Goal: Information Seeking & Learning: Find specific fact

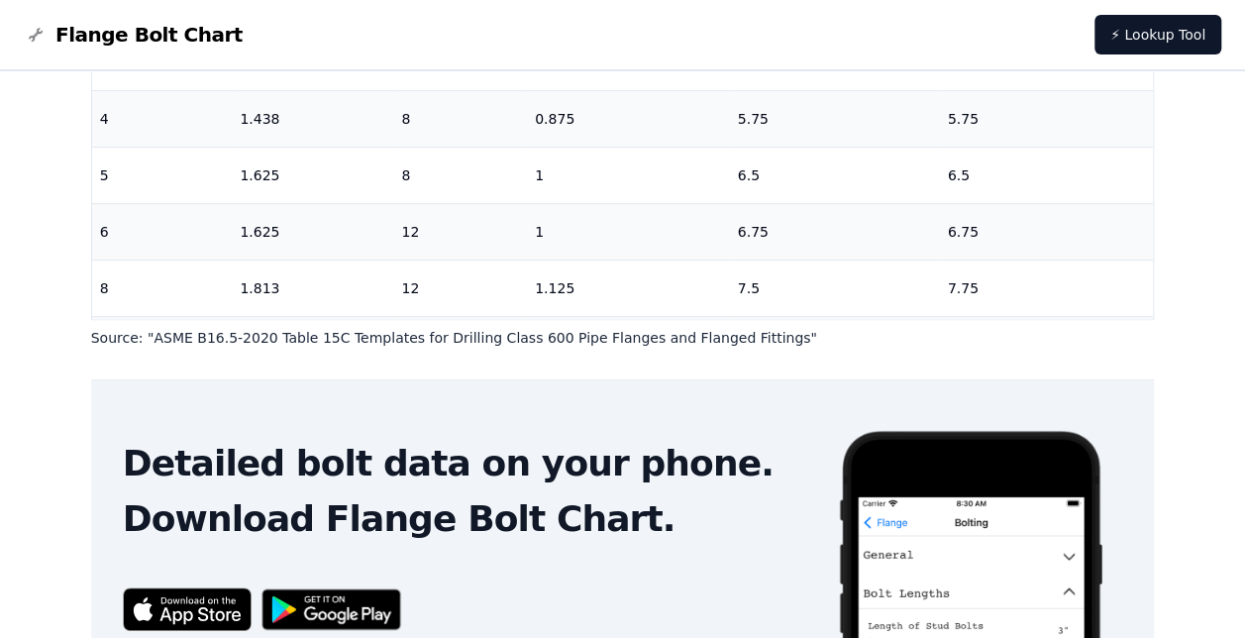
scroll to position [357, 0]
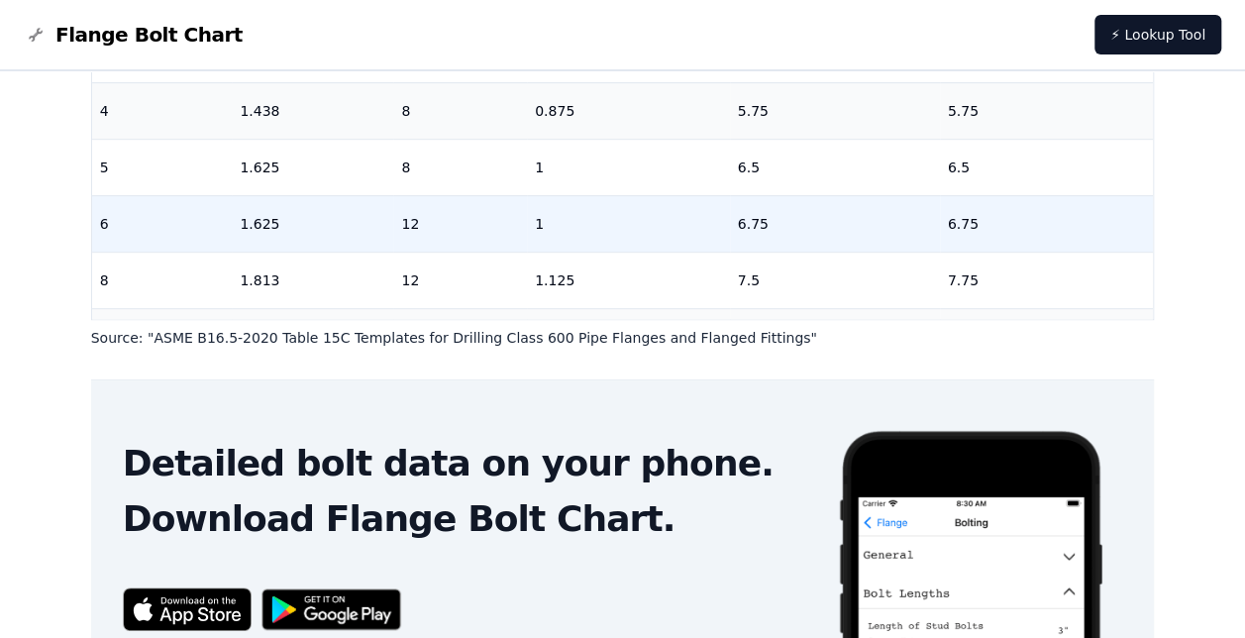
click at [182, 244] on td "6" at bounding box center [162, 223] width 141 height 56
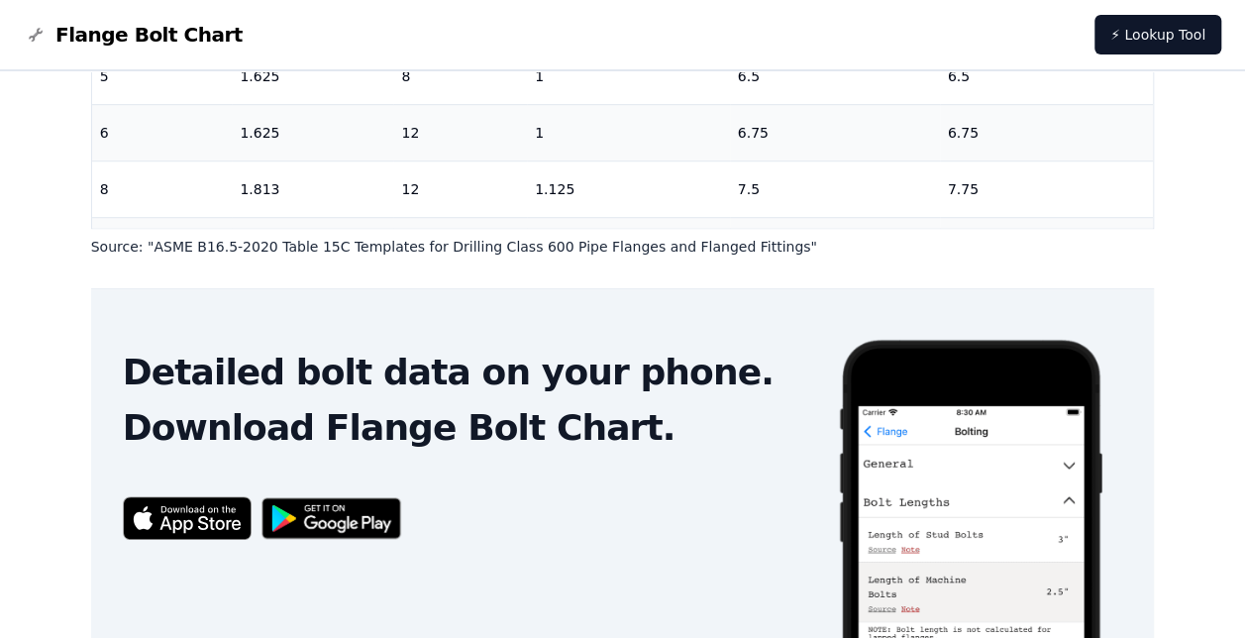
scroll to position [609, 0]
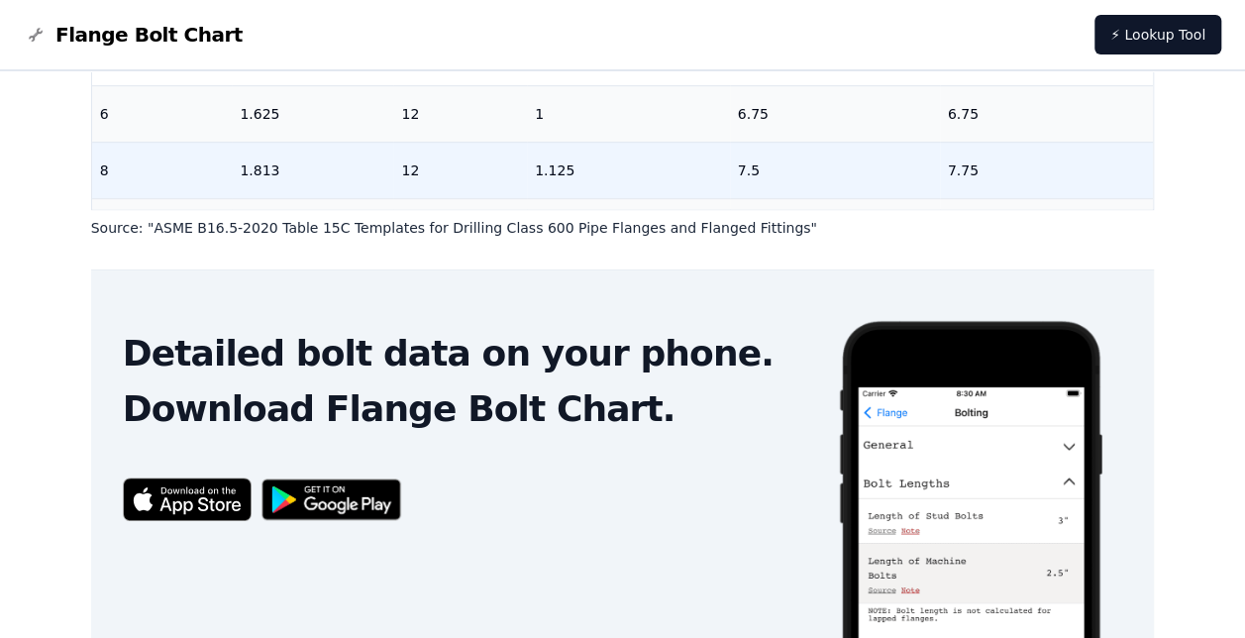
click at [414, 174] on td "12" at bounding box center [460, 170] width 134 height 56
click at [565, 180] on td "1.125" at bounding box center [628, 170] width 203 height 56
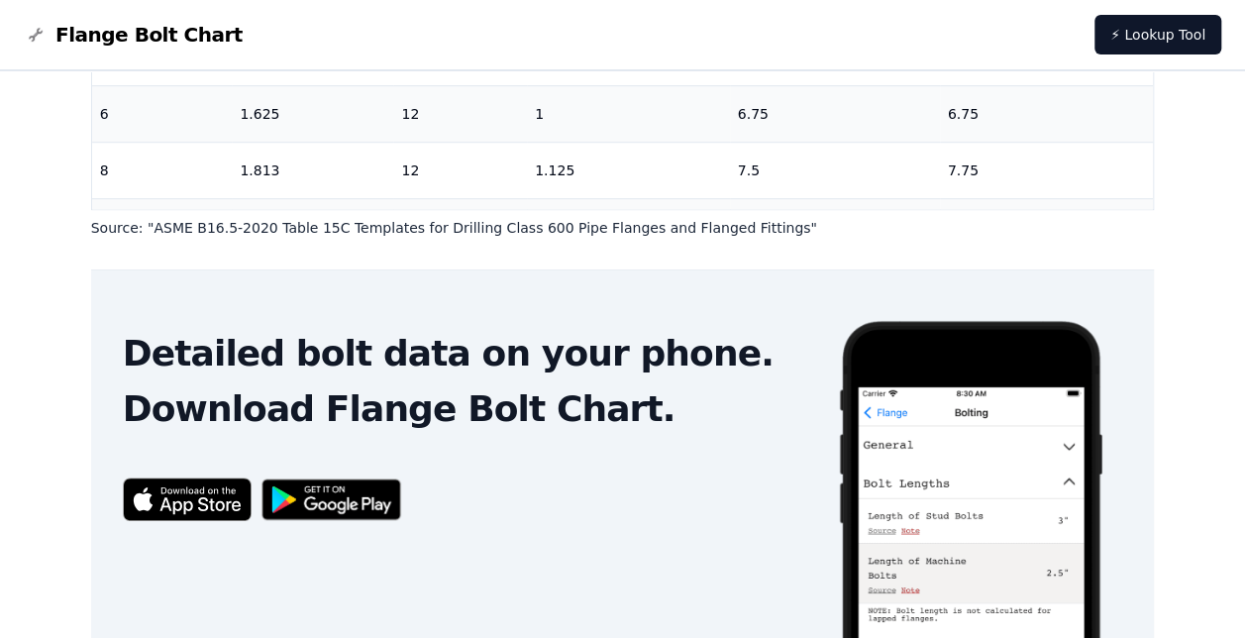
click at [1242, 416] on div "# 600 Flange Bolt Chart Warning: For reference only Bolt lengths are sourced fr…" at bounding box center [622, 92] width 1245 height 1260
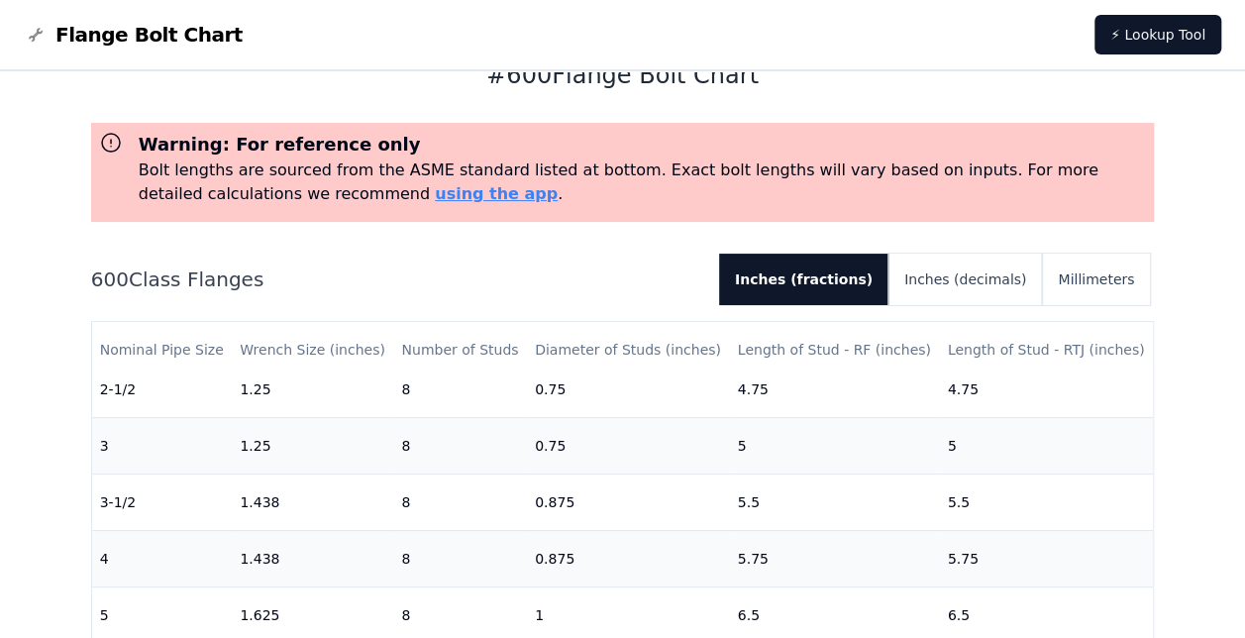
scroll to position [0, 0]
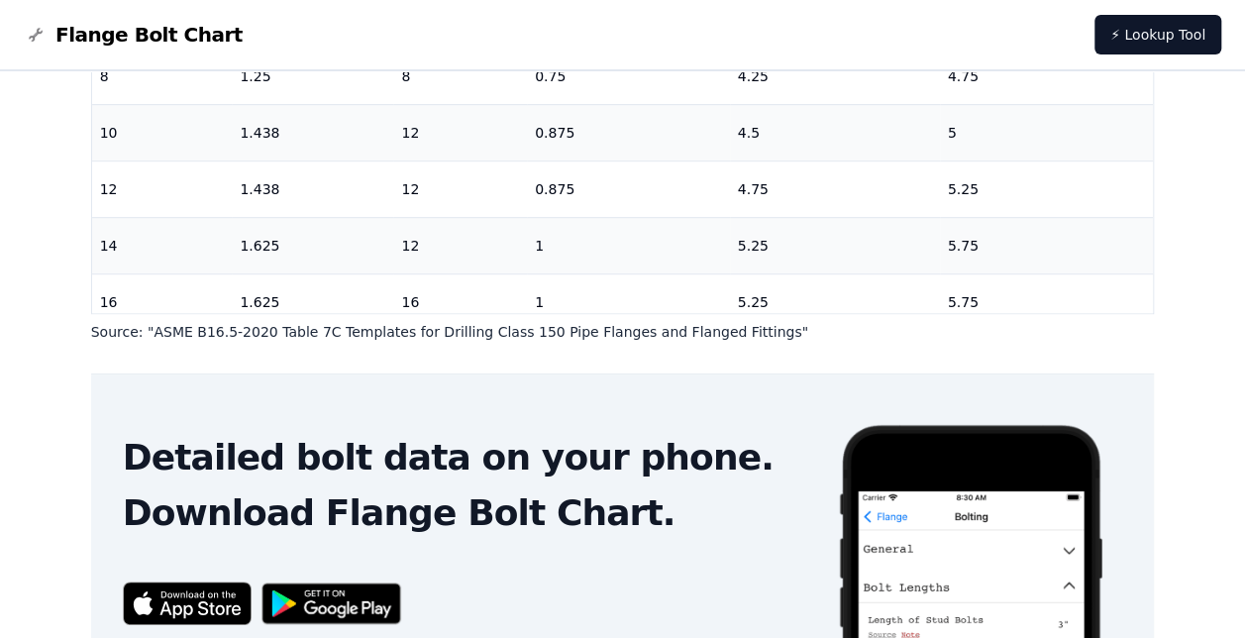
scroll to position [488, 0]
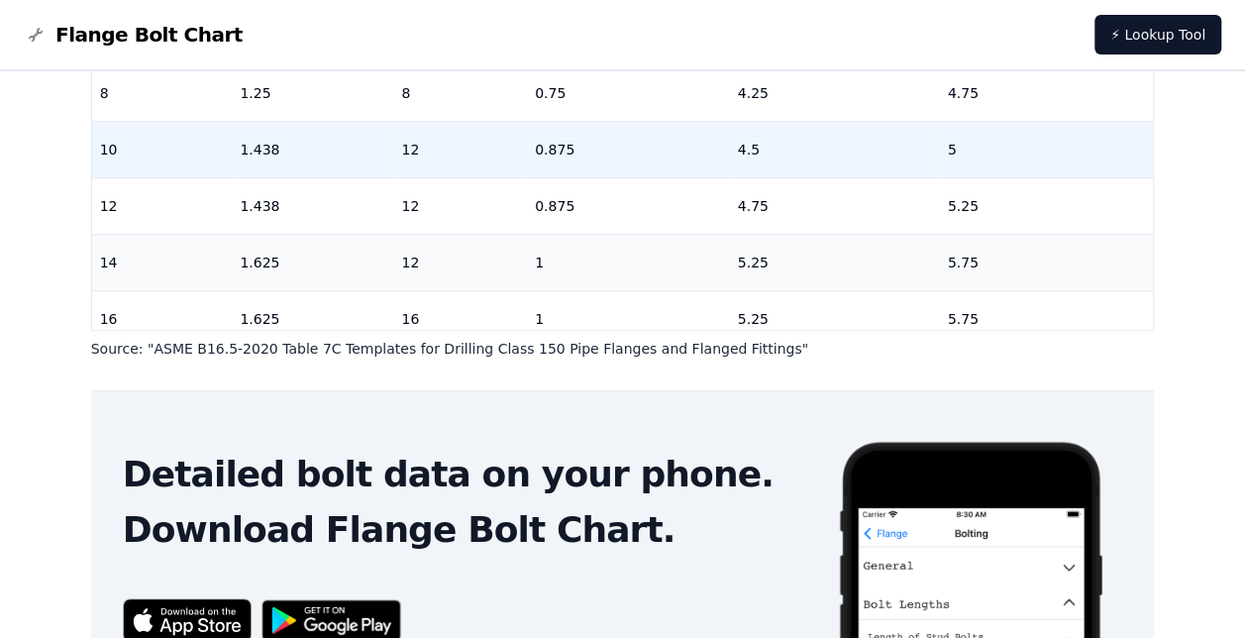
click at [407, 160] on td "12" at bounding box center [460, 149] width 134 height 56
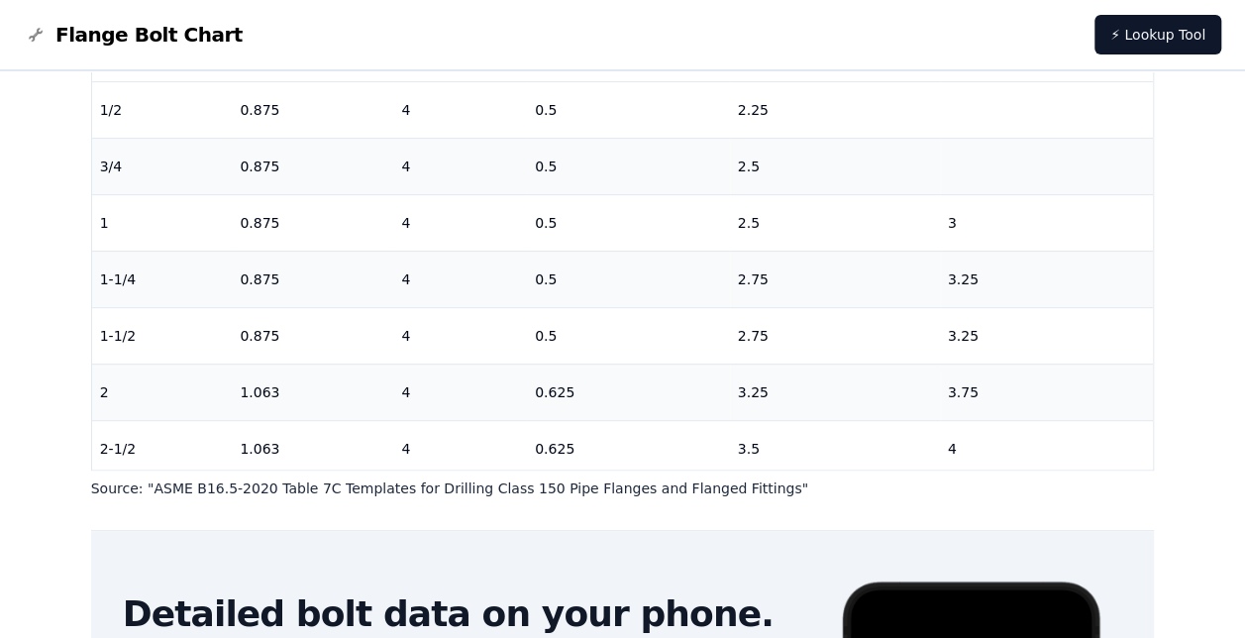
scroll to position [357, 0]
